Goal: Task Accomplishment & Management: Manage account settings

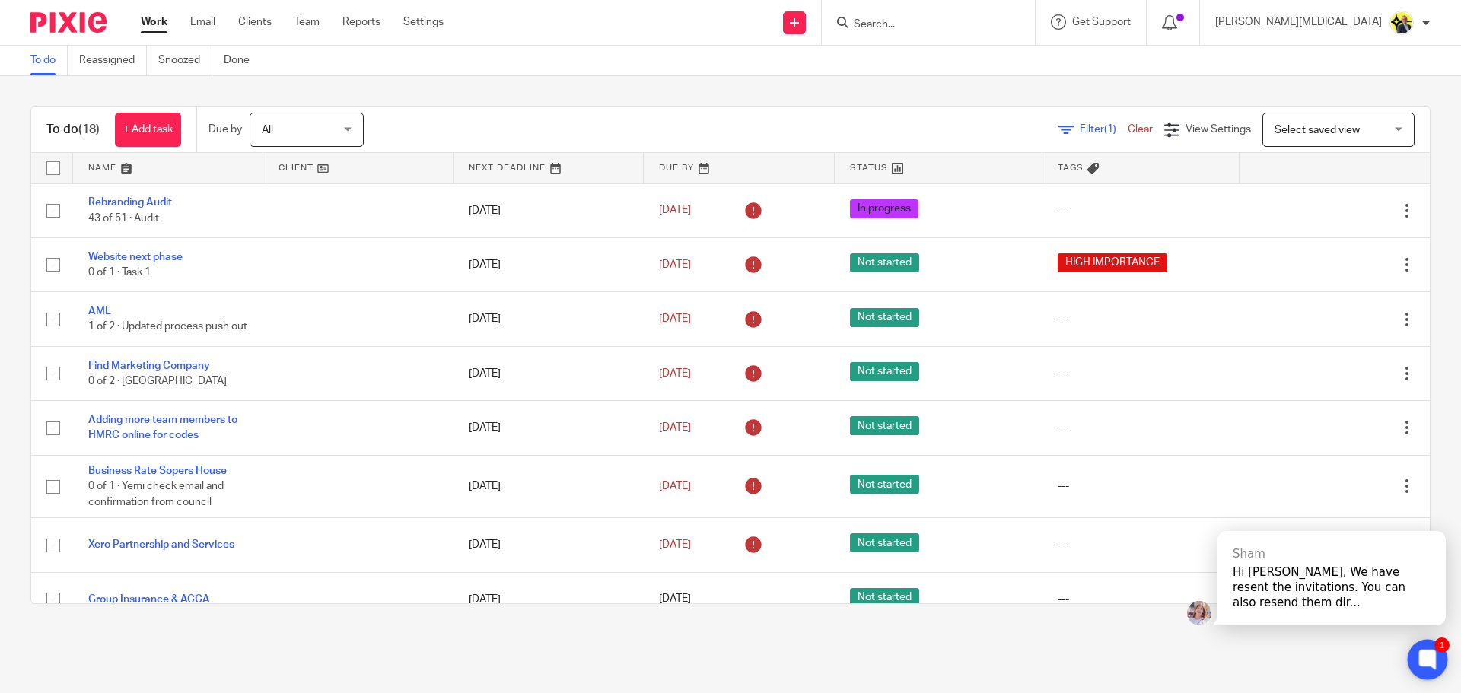
click at [1423, 655] on icon at bounding box center [1426, 658] width 11 height 11
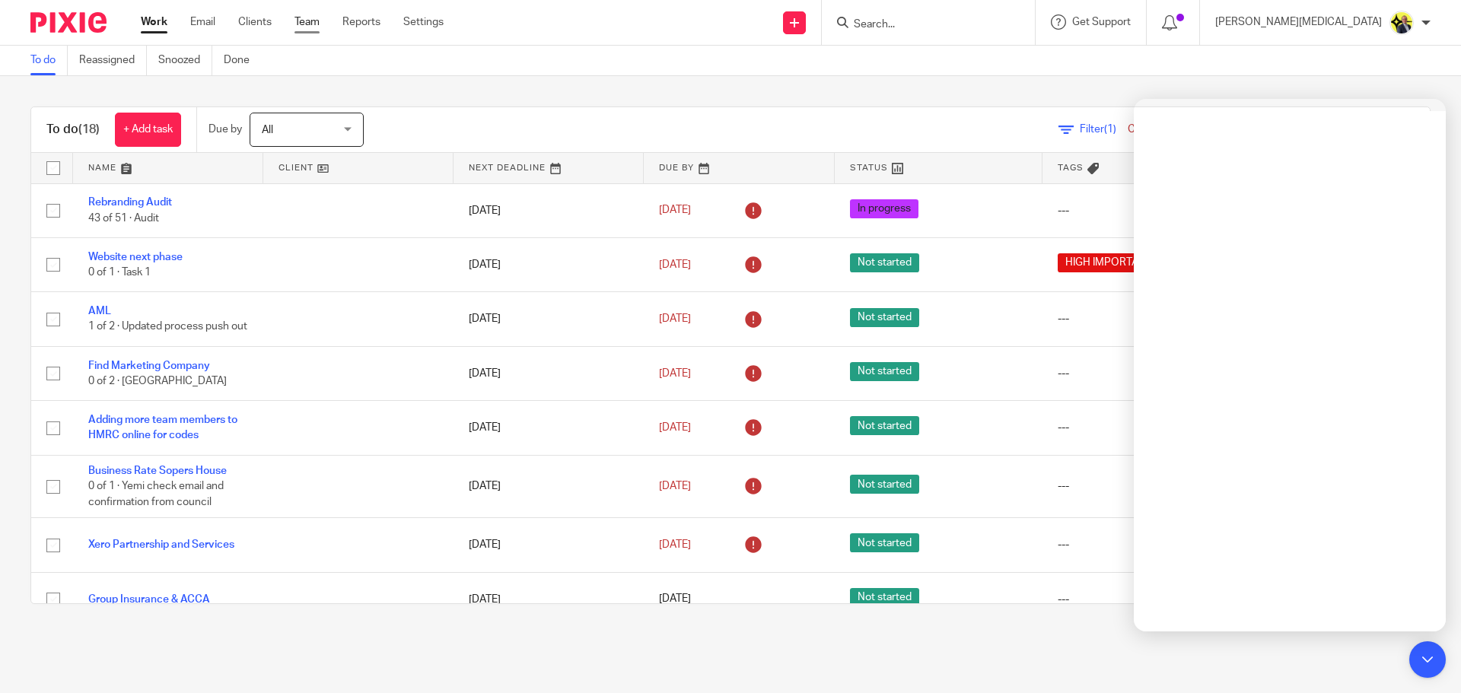
click at [303, 22] on link "Team" at bounding box center [306, 21] width 25 height 15
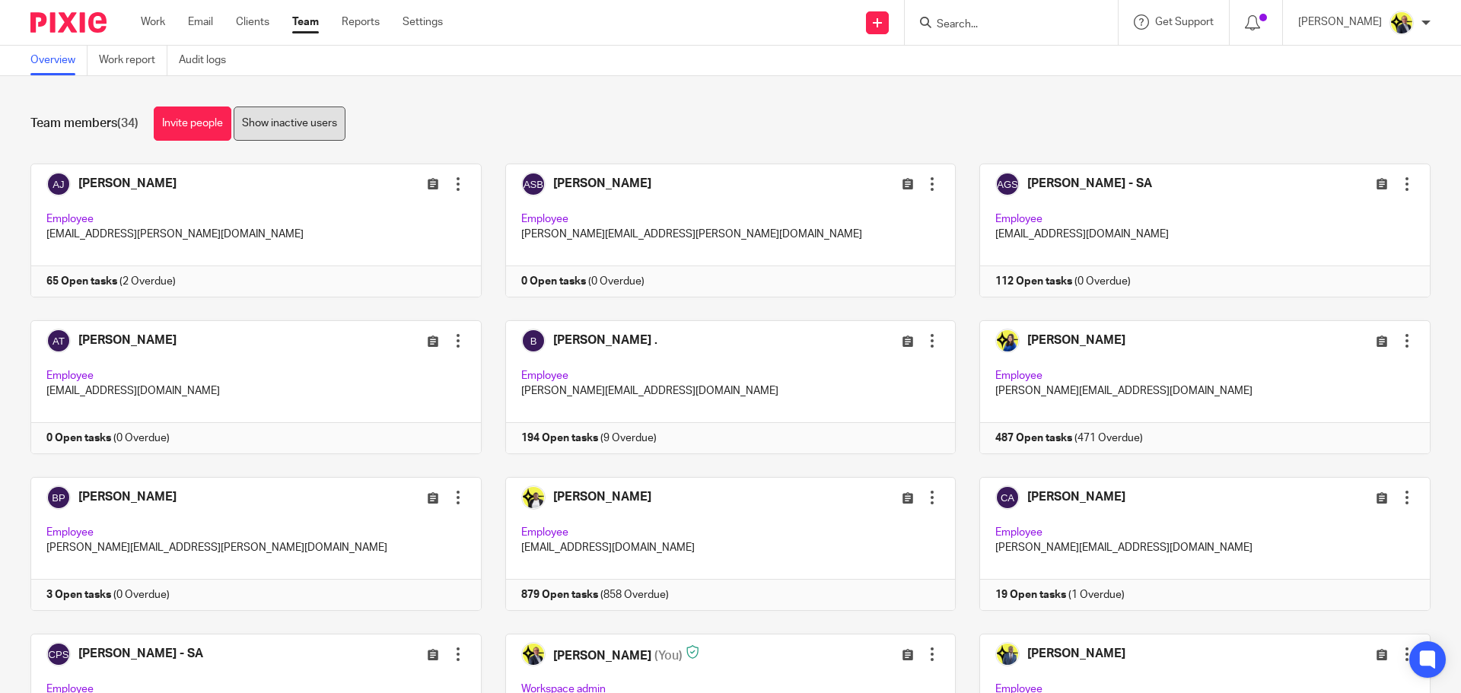
click at [286, 127] on link "Show inactive users" at bounding box center [290, 123] width 112 height 34
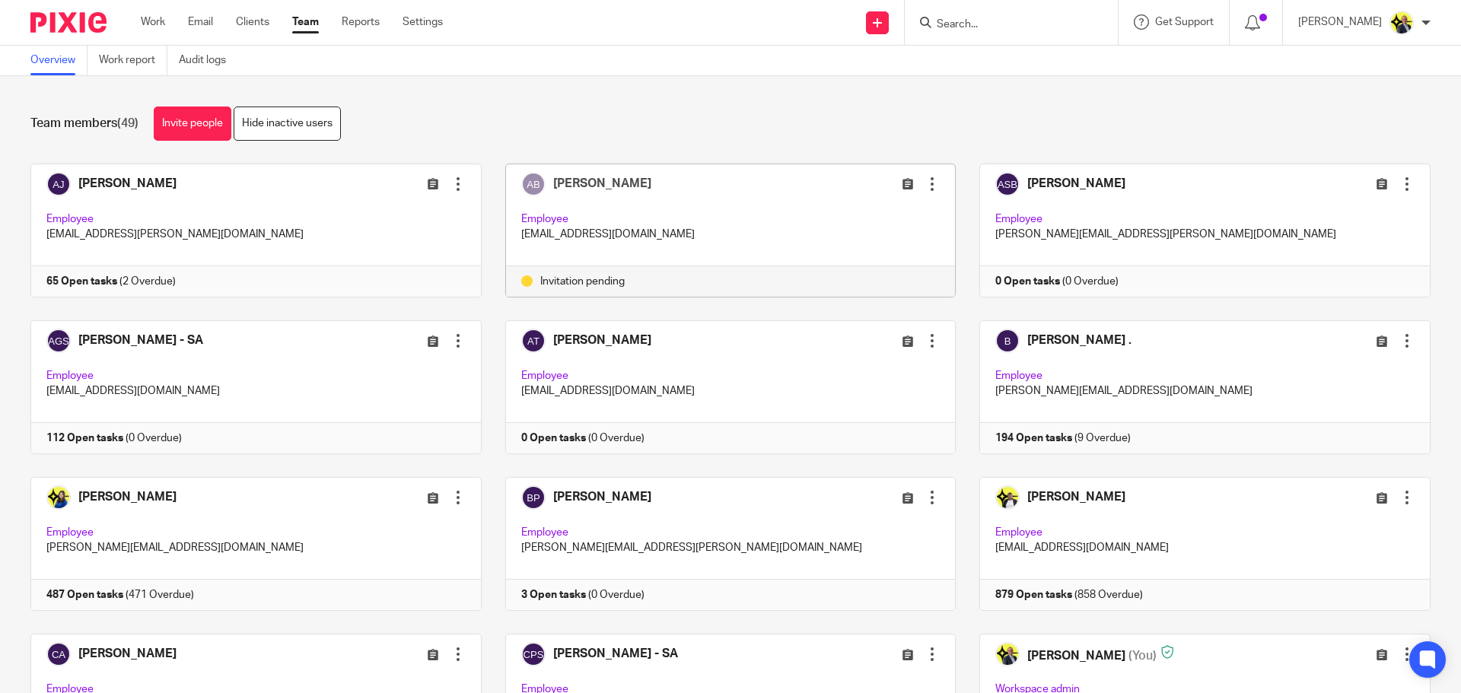
click at [924, 186] on div at bounding box center [931, 183] width 15 height 15
click at [865, 237] on link "Resend invitation" at bounding box center [873, 245] width 100 height 23
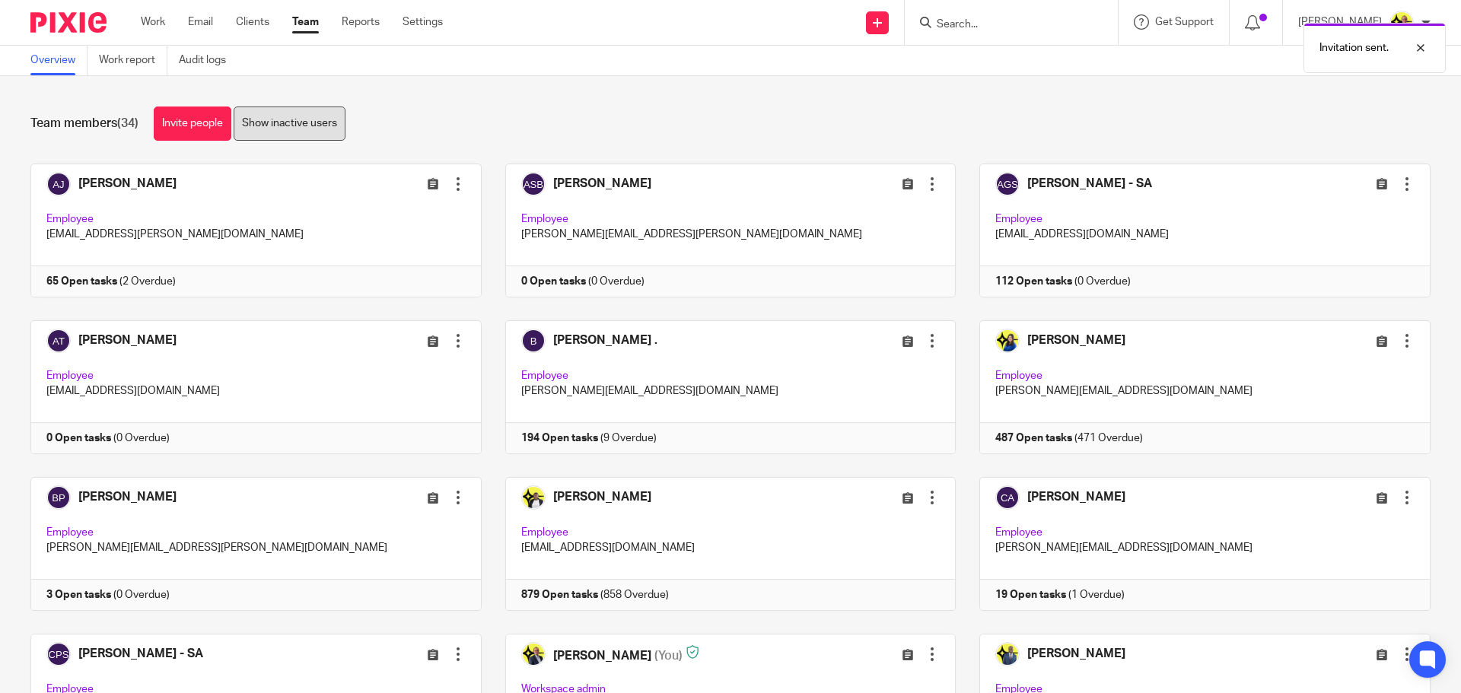
click at [326, 129] on link "Show inactive users" at bounding box center [290, 123] width 112 height 34
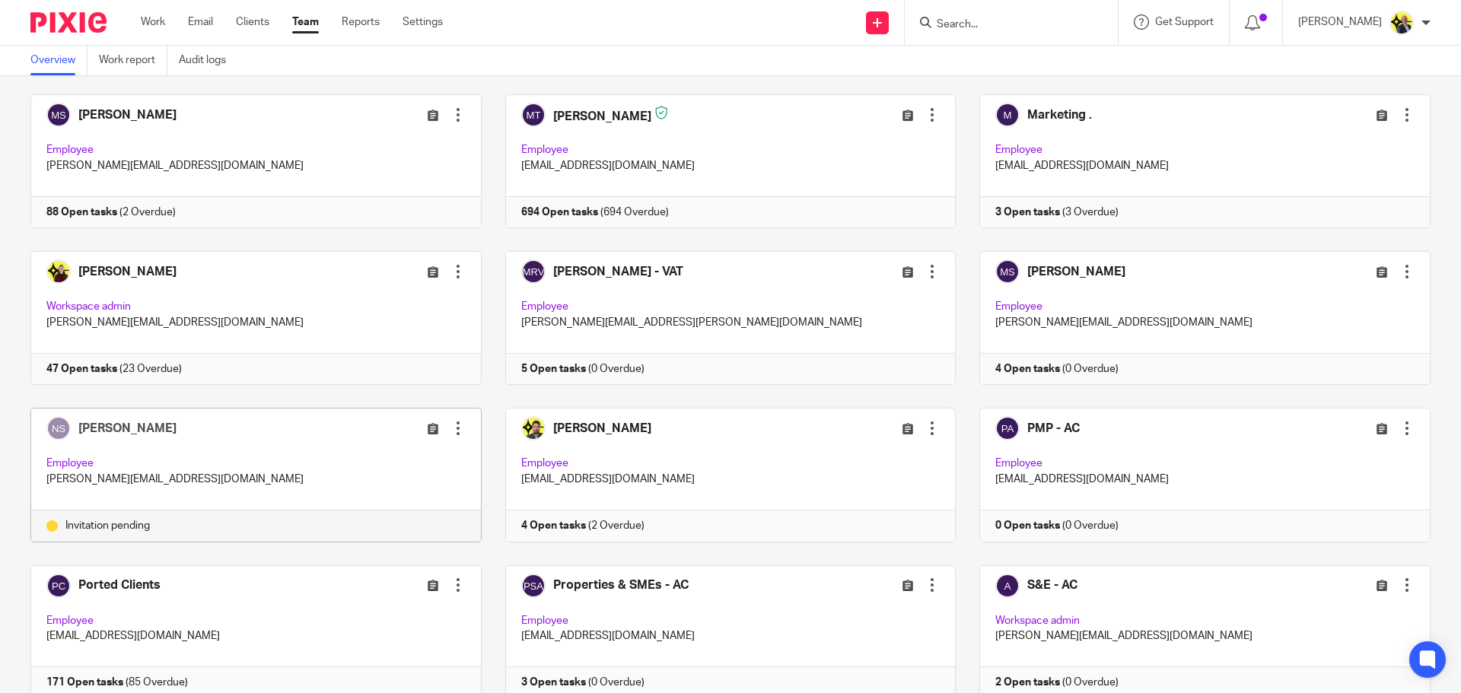
scroll to position [1065, 0]
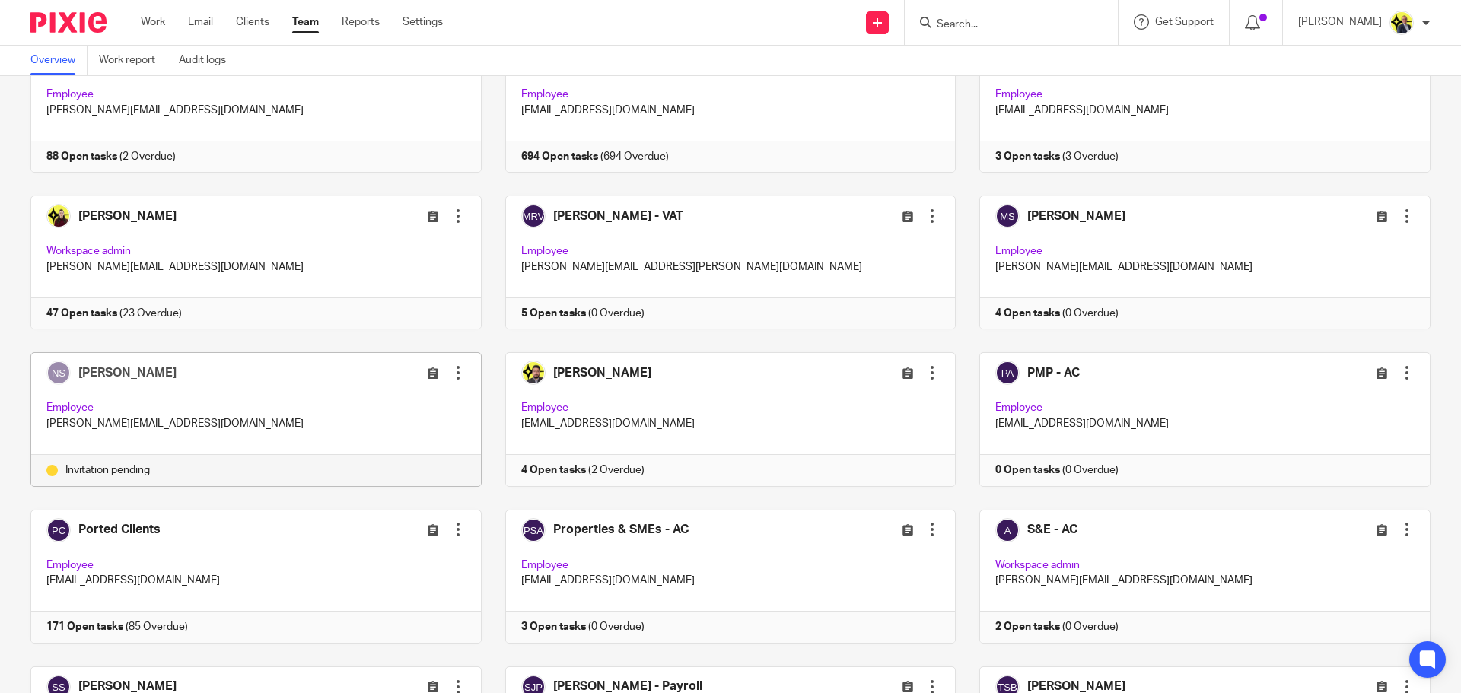
click at [450, 375] on div at bounding box center [457, 372] width 15 height 15
click at [411, 431] on span "Resend invitation" at bounding box center [415, 433] width 82 height 11
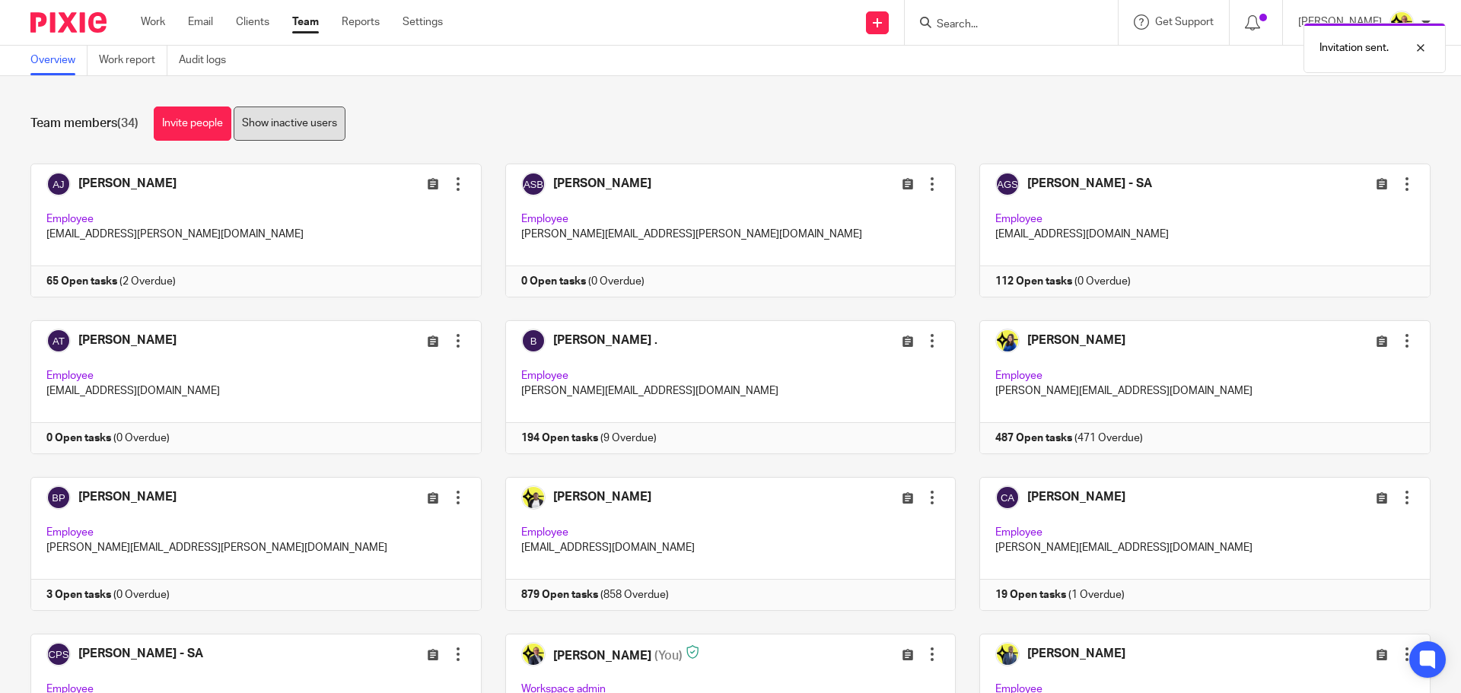
click at [335, 119] on link "Show inactive users" at bounding box center [290, 123] width 112 height 34
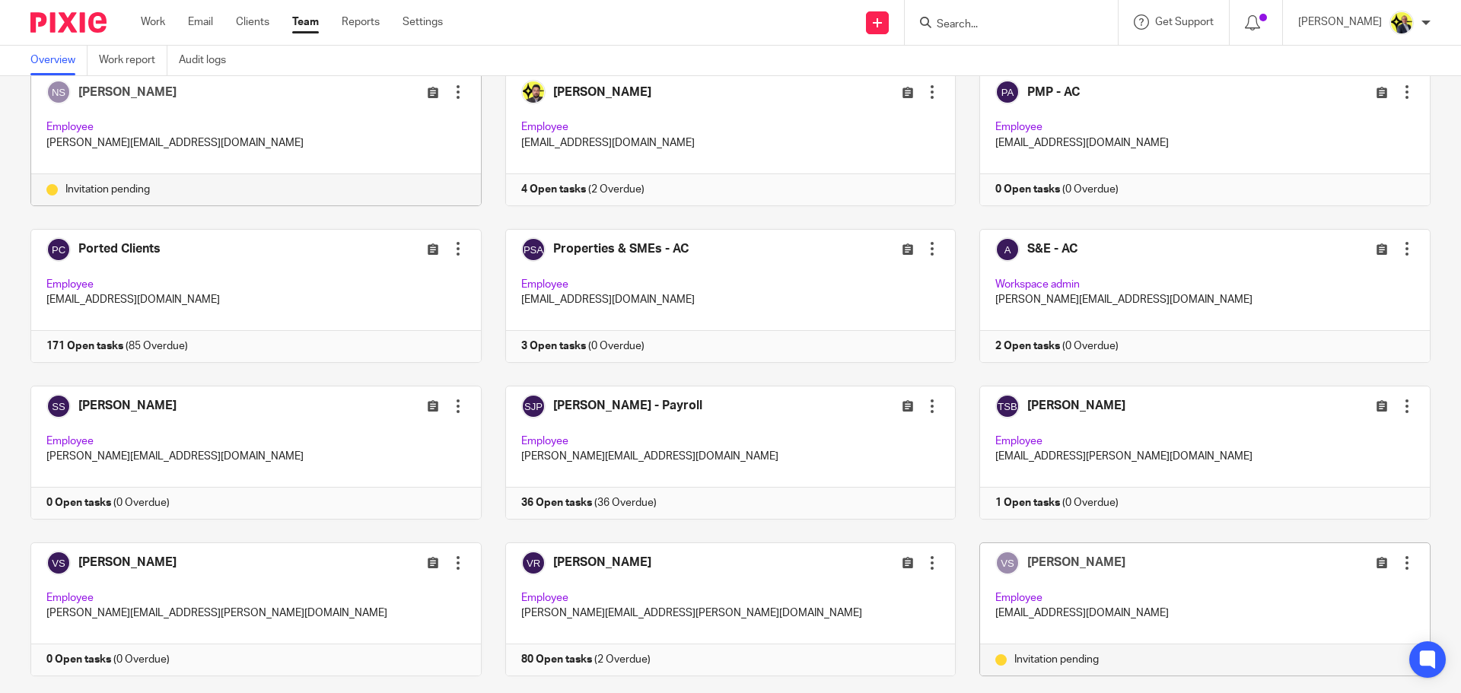
scroll to position [1369, 0]
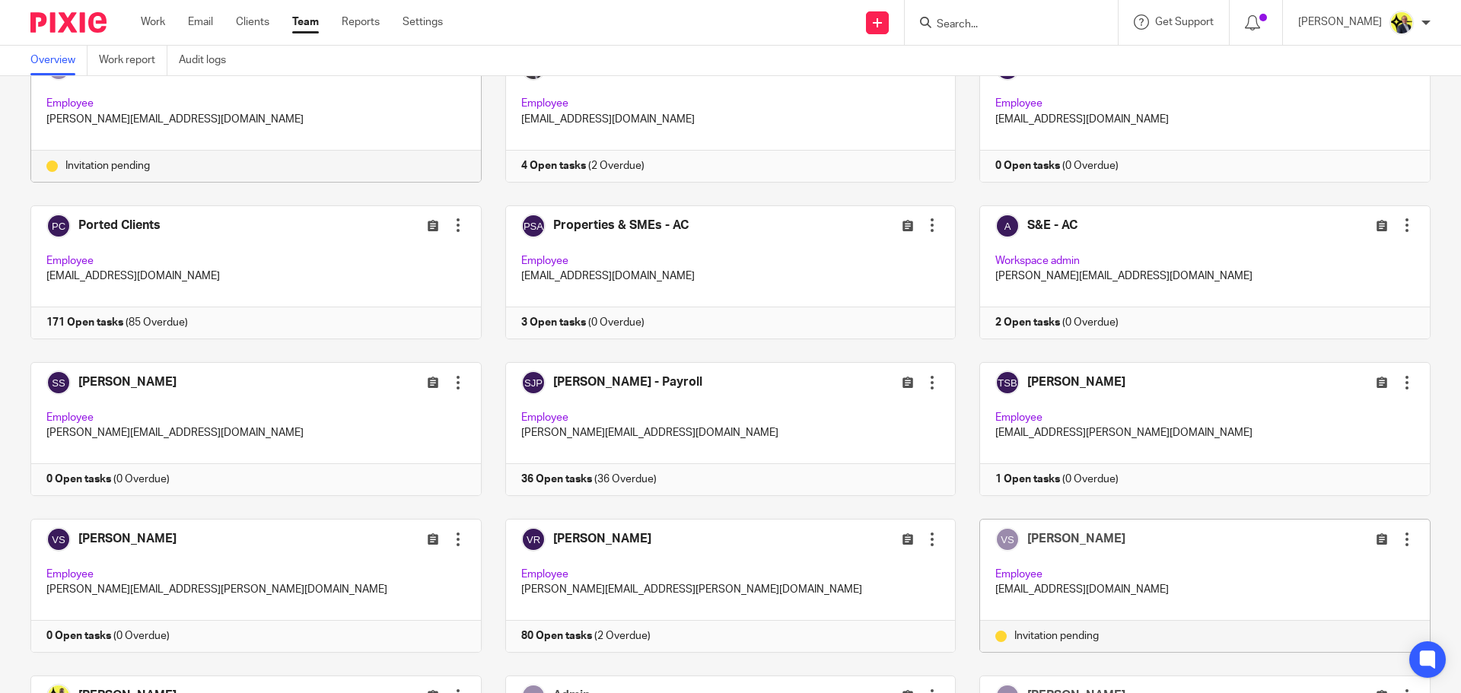
click at [1399, 543] on div at bounding box center [1406, 539] width 15 height 15
click at [1347, 598] on span "Resend invitation" at bounding box center [1349, 599] width 82 height 11
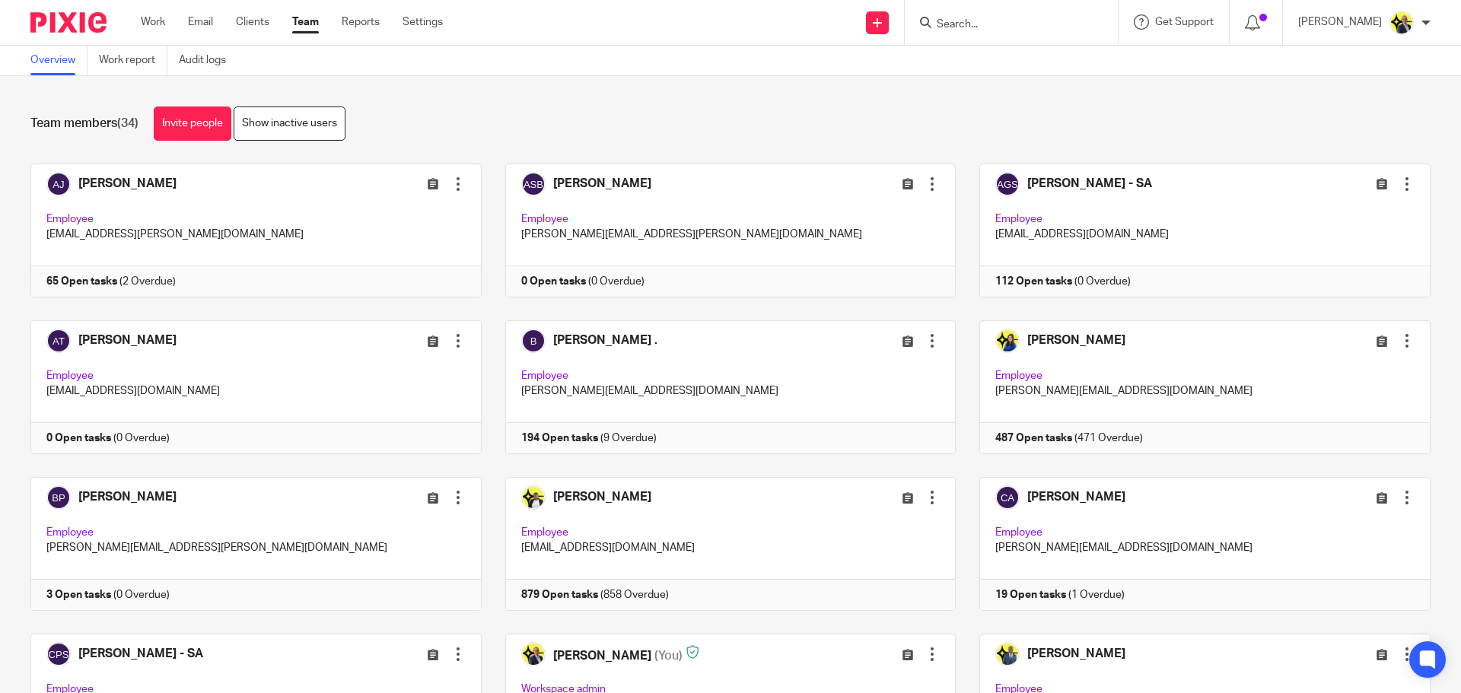
click at [951, 22] on input "Search" at bounding box center [1003, 25] width 137 height 14
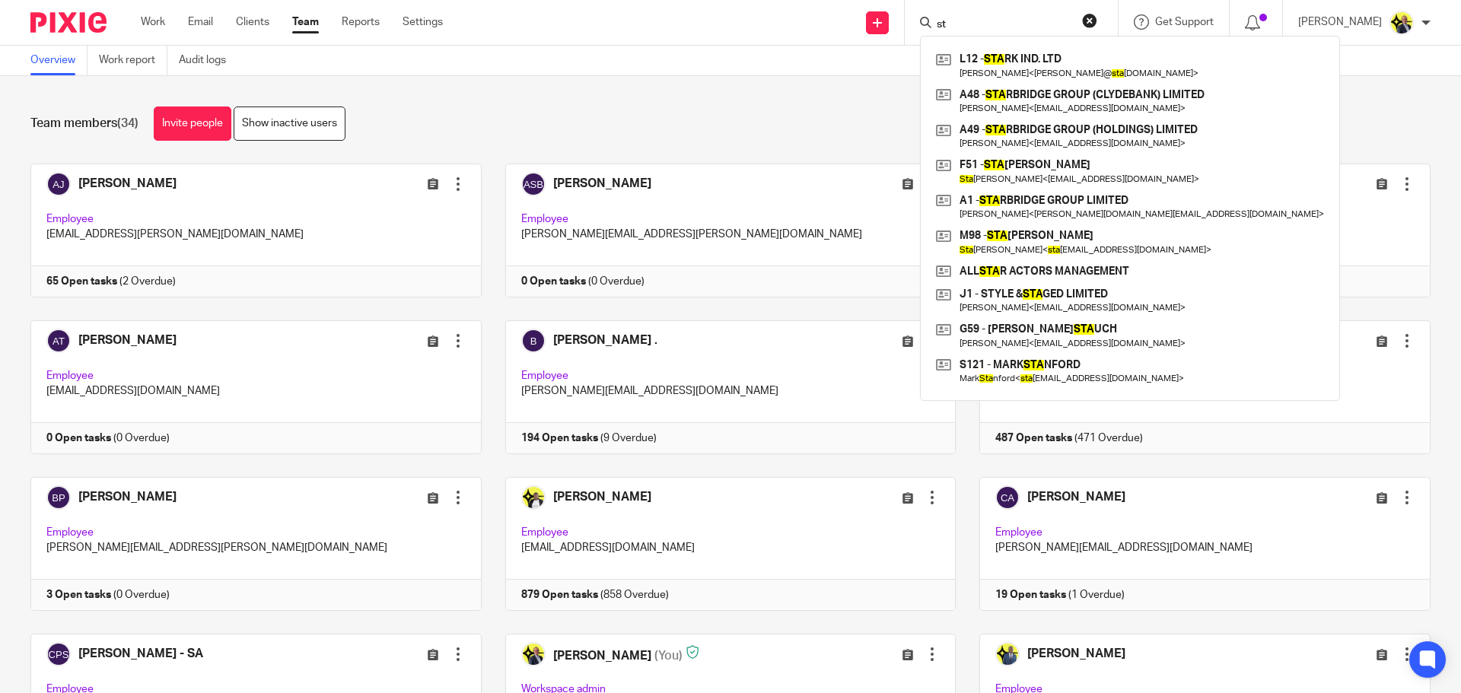
type input "s"
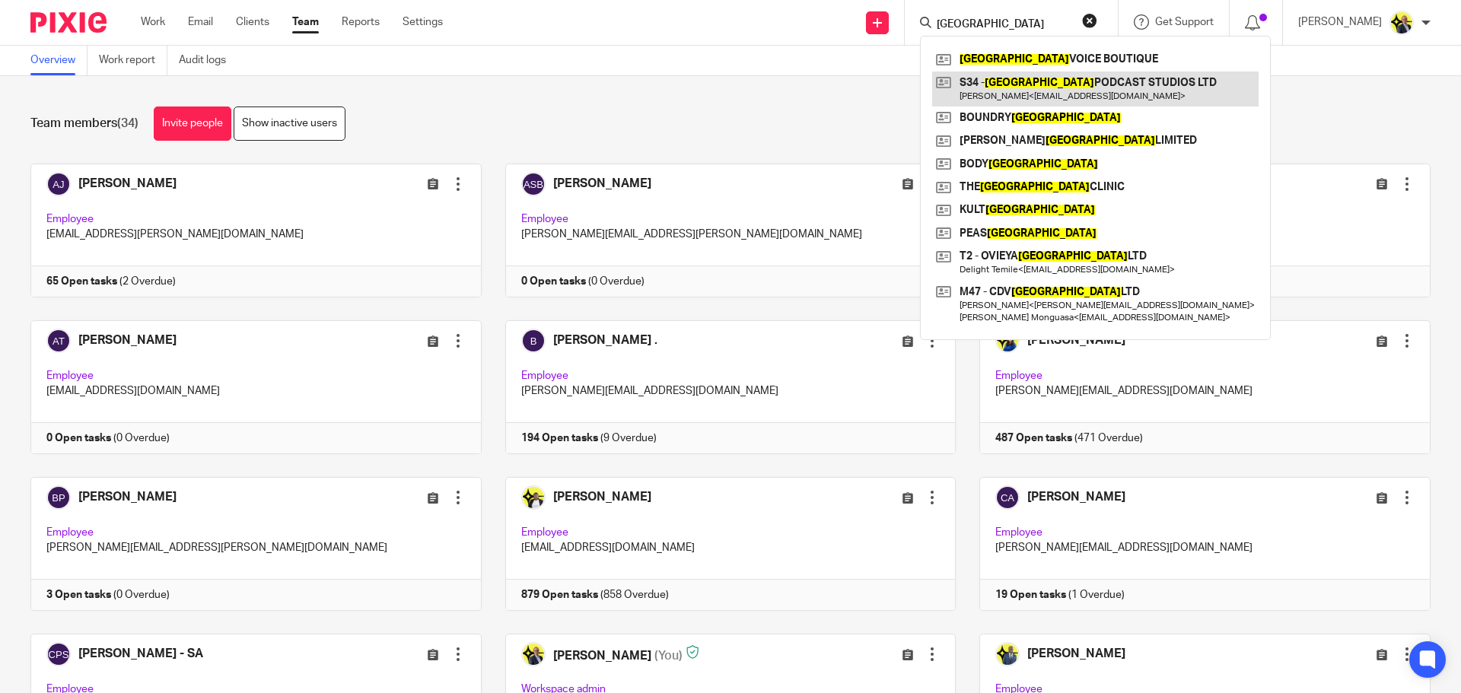
type input "london"
click at [1018, 83] on link at bounding box center [1095, 89] width 326 height 35
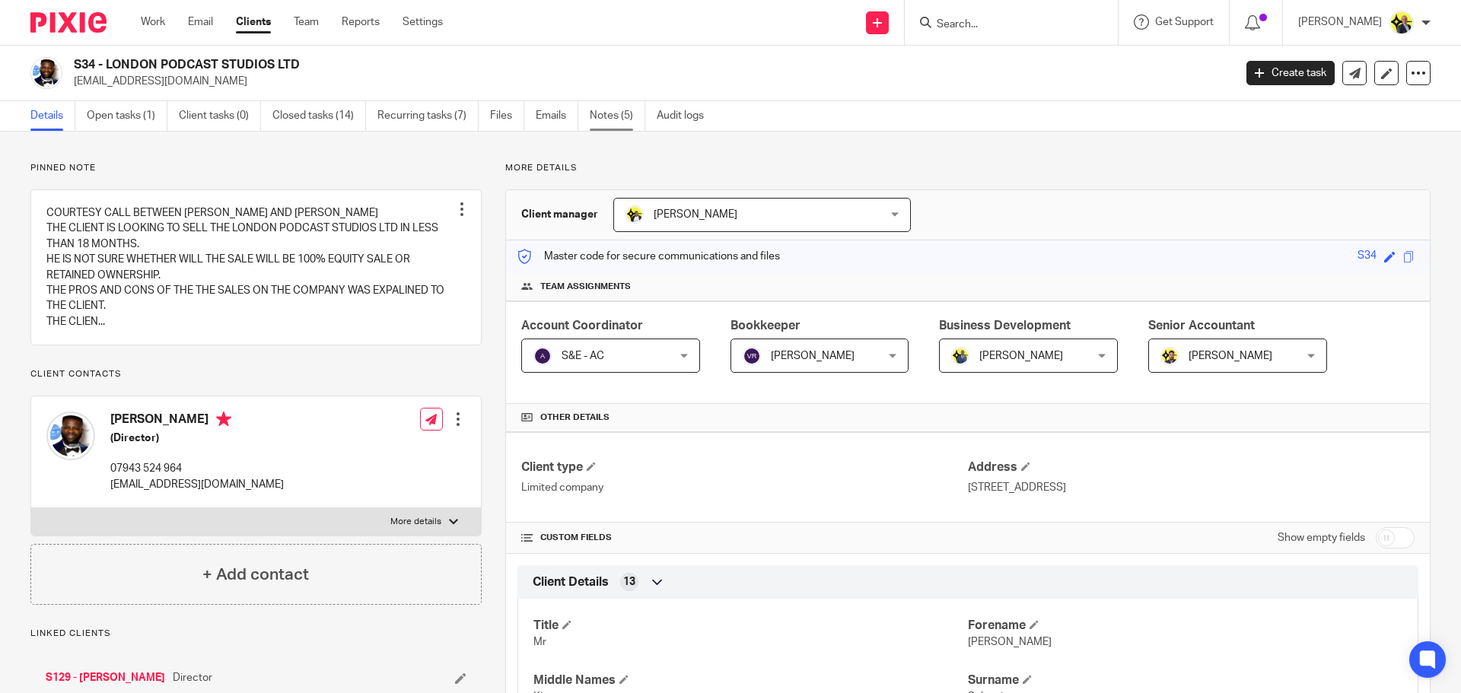
click at [608, 119] on link "Notes (5)" at bounding box center [618, 116] width 56 height 30
